Goal: Transaction & Acquisition: Download file/media

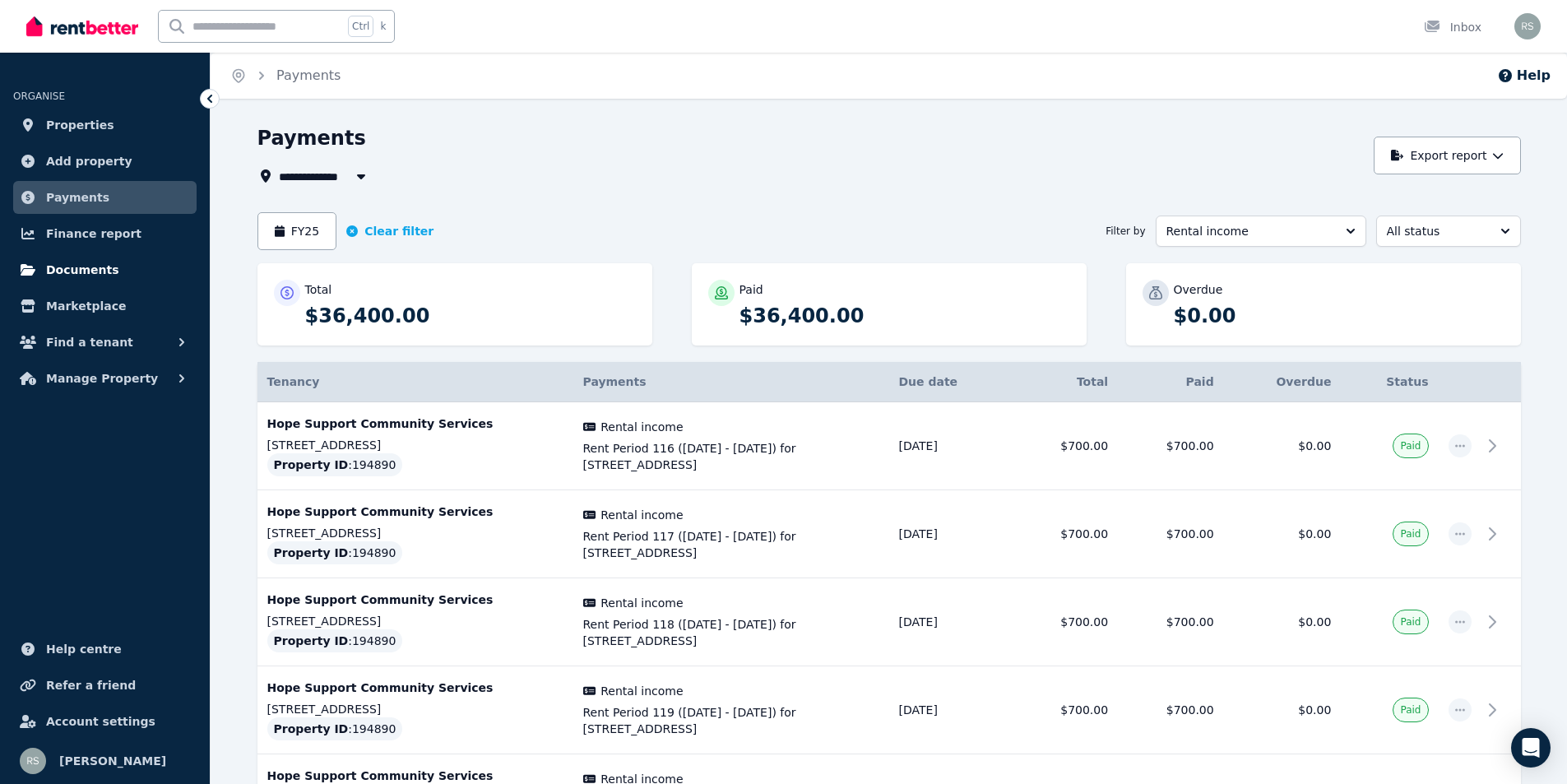
click at [76, 265] on span "Documents" at bounding box center [83, 270] width 73 height 20
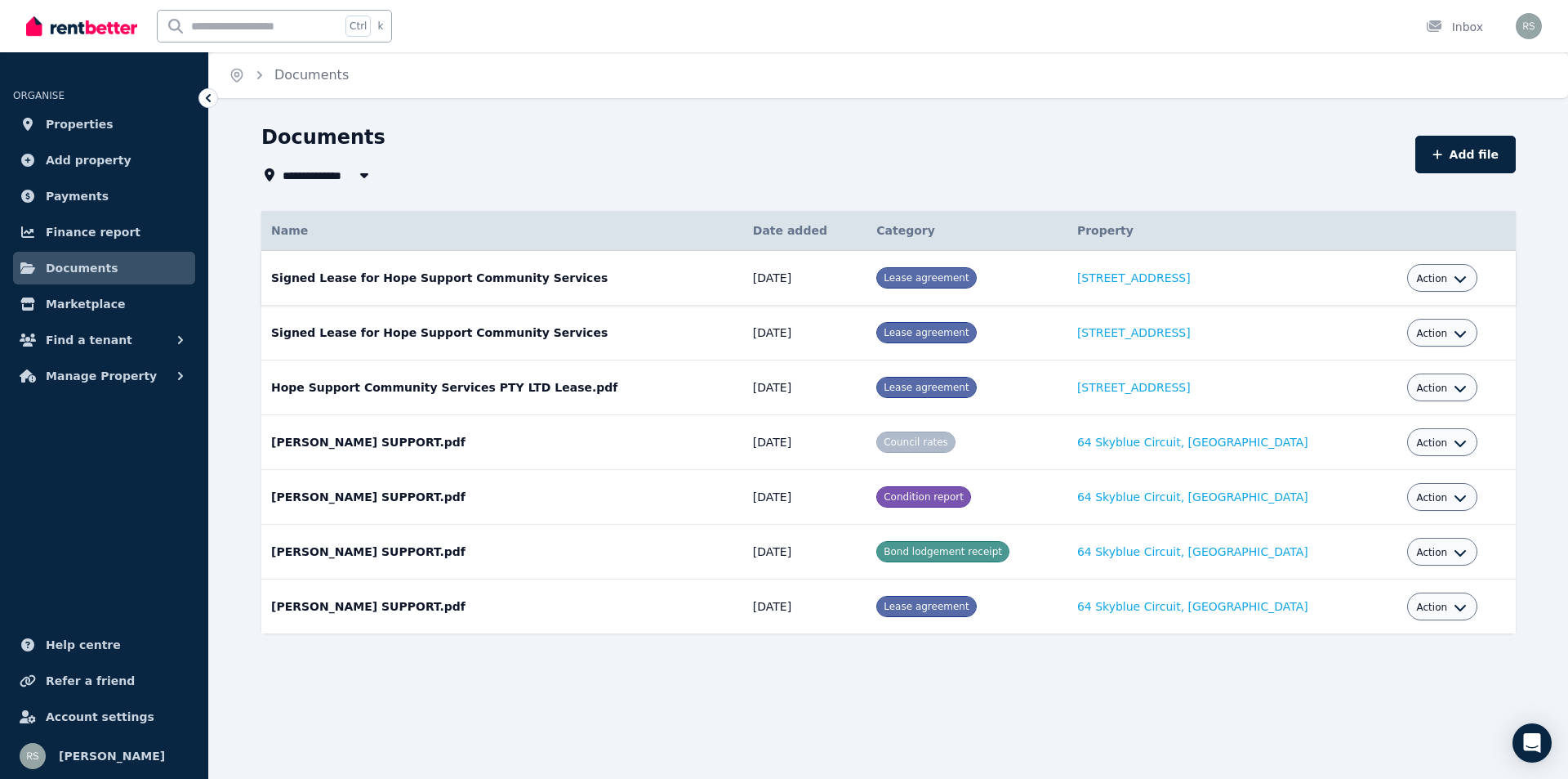
click at [923, 282] on span "Lease agreement" at bounding box center [925, 278] width 85 height 12
click at [1453, 283] on icon "button" at bounding box center [1460, 279] width 13 height 13
click at [1349, 375] on link "Download" at bounding box center [1391, 374] width 157 height 29
